Goal: Find specific page/section: Find specific page/section

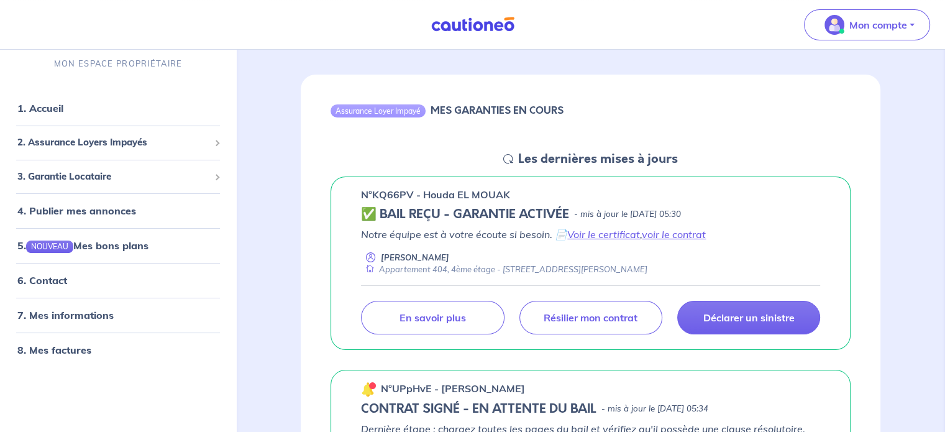
scroll to position [98, 0]
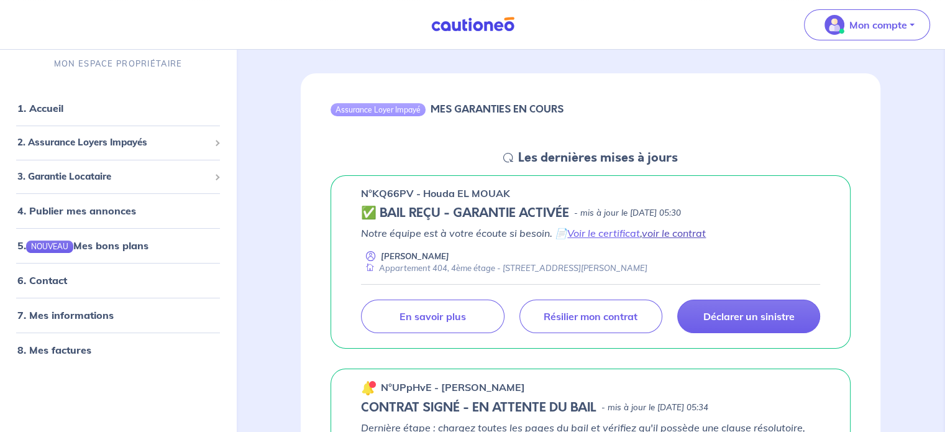
click at [663, 231] on link "voir le contrat" at bounding box center [673, 233] width 64 height 12
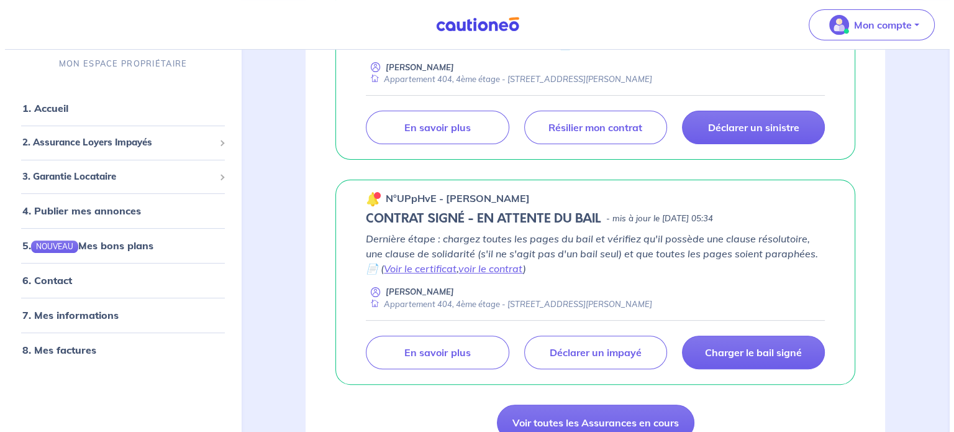
scroll to position [296, 0]
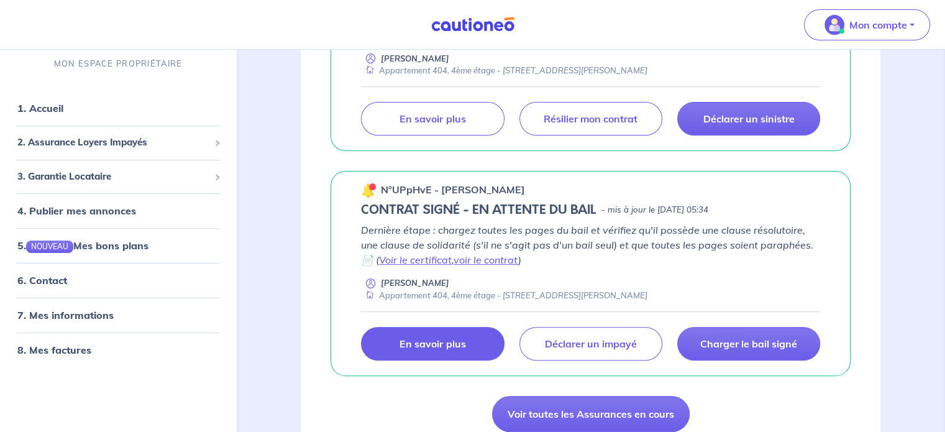
click at [481, 347] on link "En savoir plus" at bounding box center [432, 344] width 143 height 34
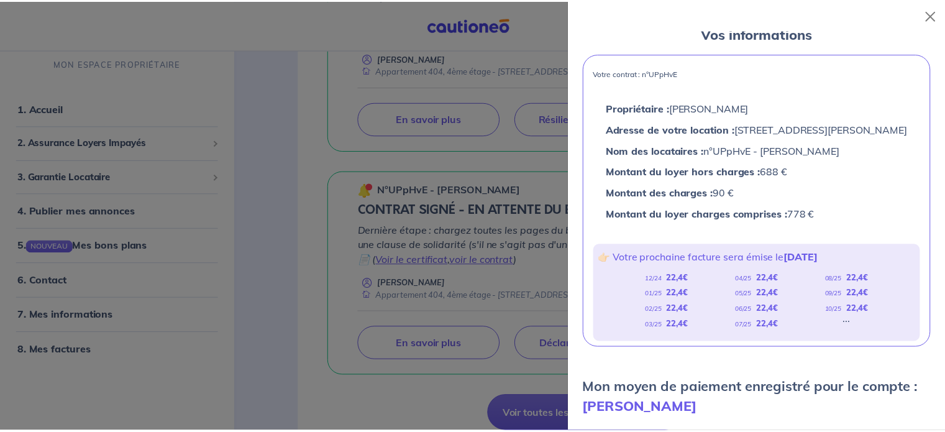
scroll to position [67, 0]
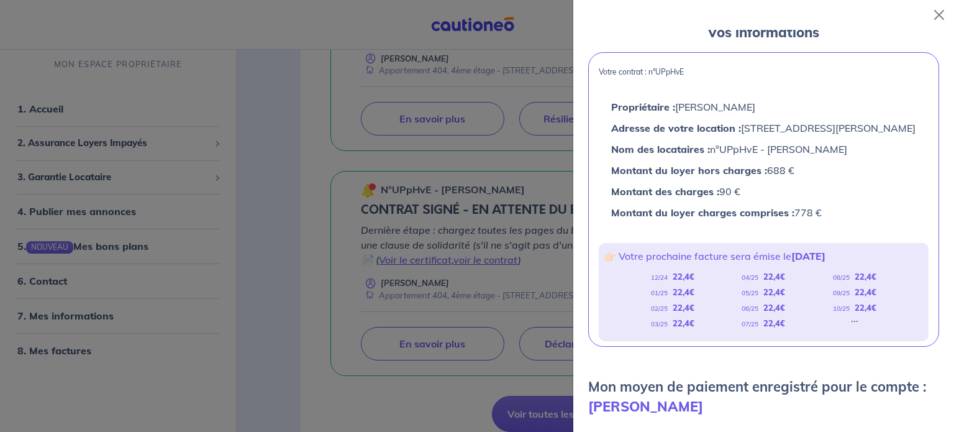
click at [320, 285] on div at bounding box center [477, 216] width 954 height 432
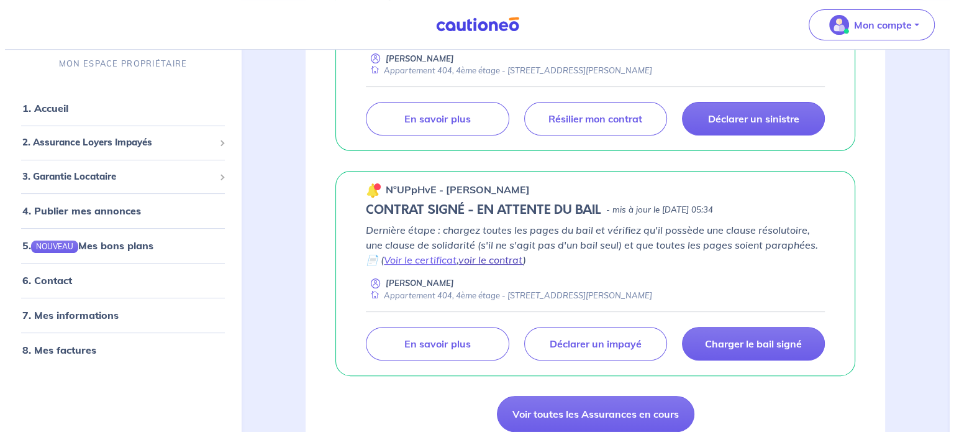
scroll to position [271, 0]
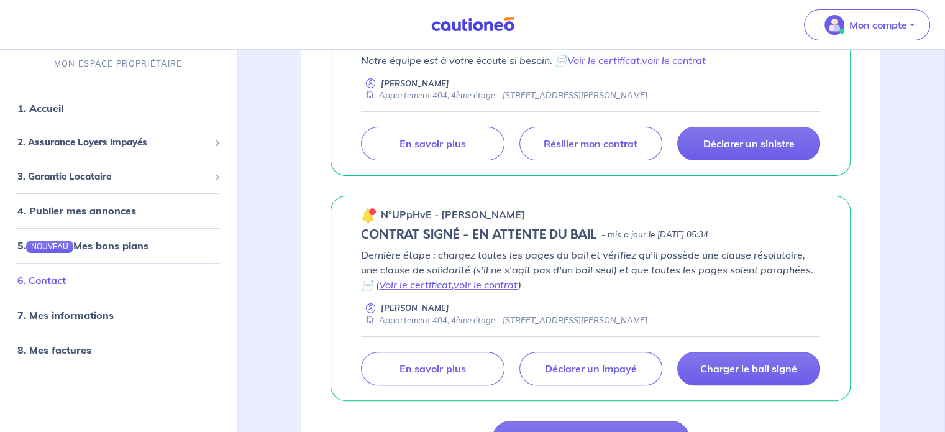
click at [66, 283] on link "6. Contact" at bounding box center [41, 280] width 48 height 12
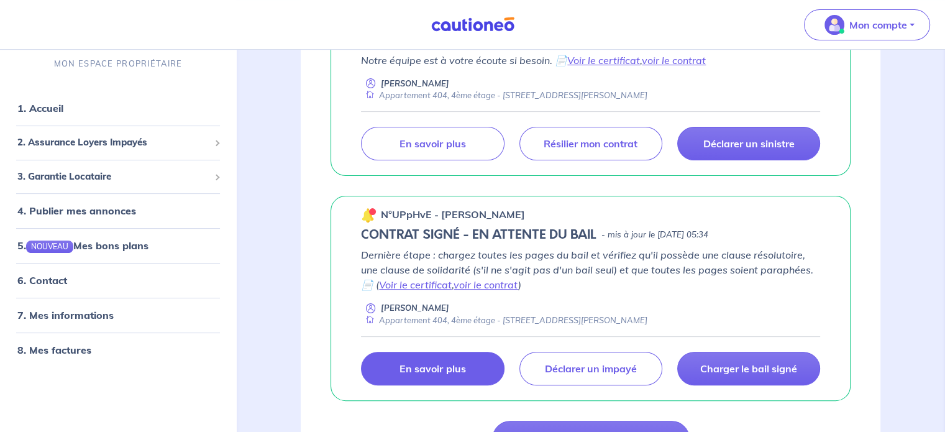
click at [470, 360] on link "En savoir plus" at bounding box center [432, 368] width 143 height 34
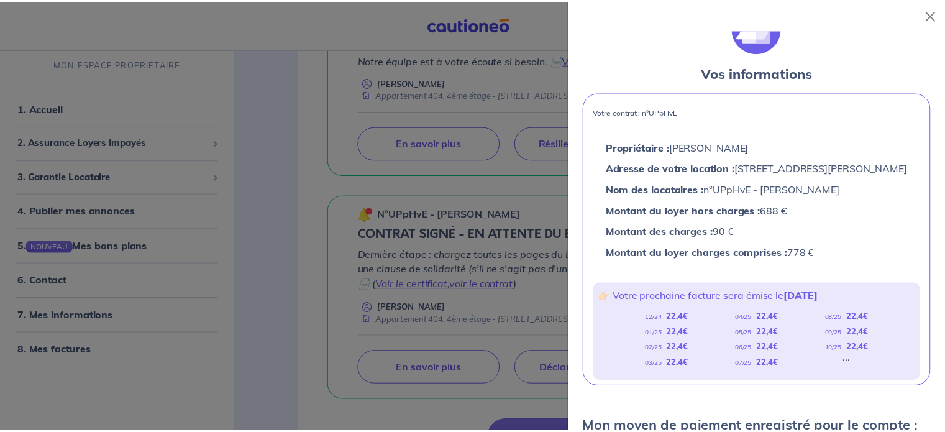
scroll to position [29, 0]
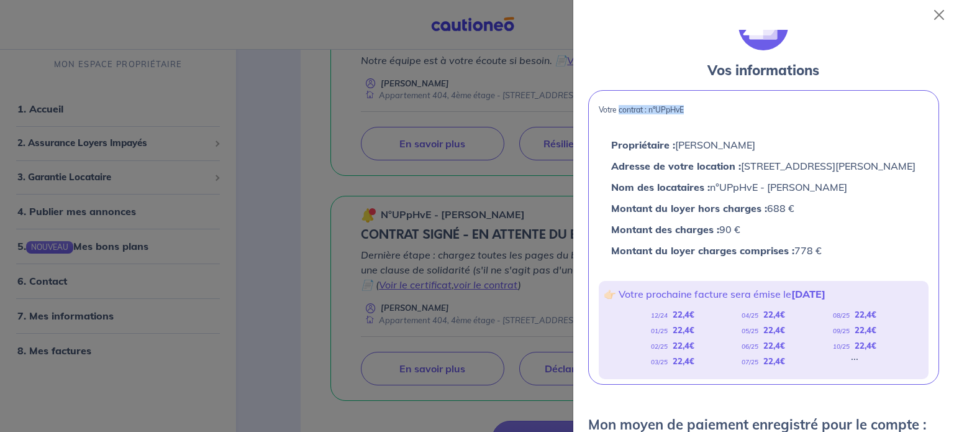
drag, startPoint x: 688, startPoint y: 109, endPoint x: 618, endPoint y: 111, distance: 70.2
click at [618, 111] on p "Votre contrat : n°UPpHvE" at bounding box center [764, 110] width 330 height 9
copy p "contrat : n°UPpHvE"
click at [381, 274] on div at bounding box center [477, 216] width 954 height 432
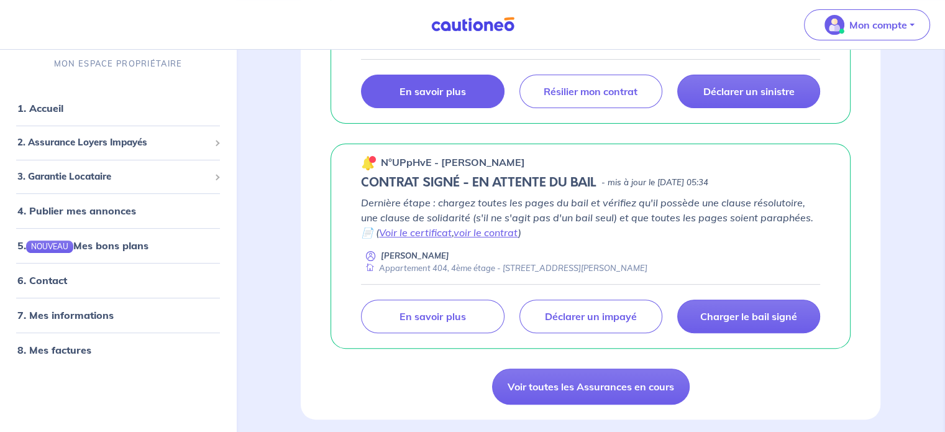
scroll to position [325, 0]
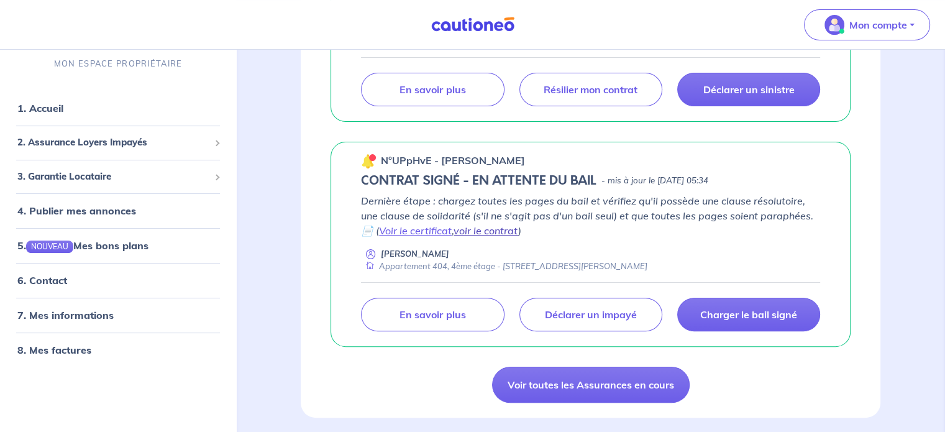
click at [478, 229] on link "voir le contrat" at bounding box center [485, 230] width 65 height 12
